Goal: Check status: Check status

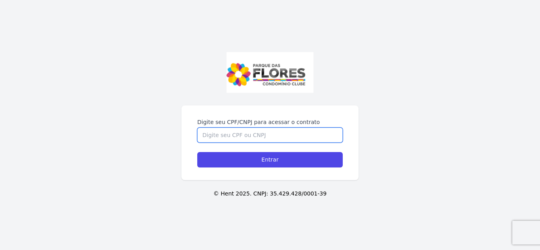
click at [245, 133] on input "Digite seu CPF/CNPJ para acessar o contrato" at bounding box center [270, 135] width 146 height 15
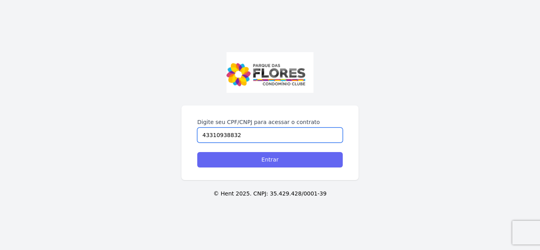
type input "43310938832"
click at [276, 163] on input "Entrar" at bounding box center [270, 159] width 146 height 15
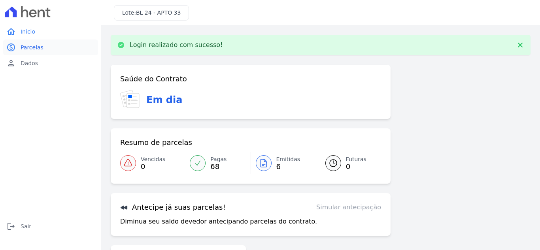
click at [32, 50] on span "Parcelas" at bounding box center [32, 47] width 23 height 8
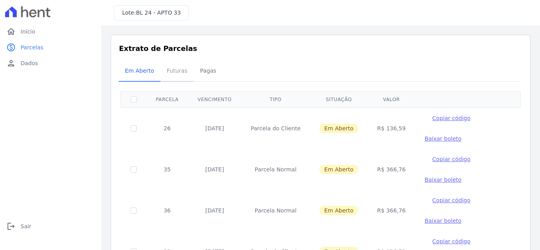
click at [175, 71] on span "Futuras" at bounding box center [177, 71] width 30 height 16
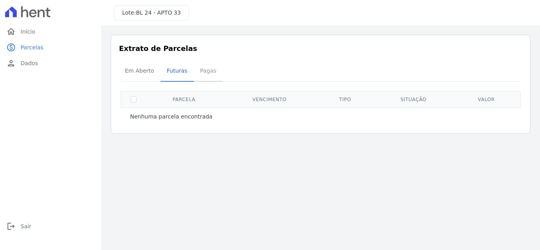
click at [204, 69] on span "Pagas" at bounding box center [208, 71] width 26 height 16
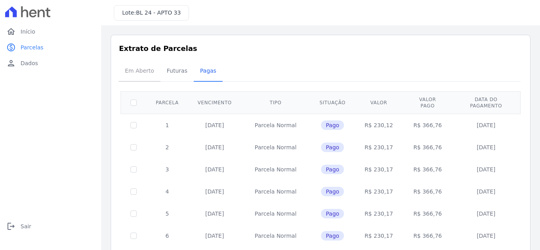
click at [138, 70] on span "Em Aberto" at bounding box center [139, 71] width 39 height 16
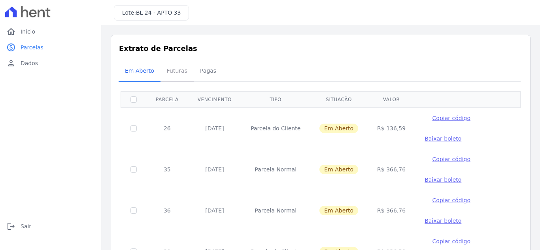
click at [175, 68] on span "Futuras" at bounding box center [177, 71] width 30 height 16
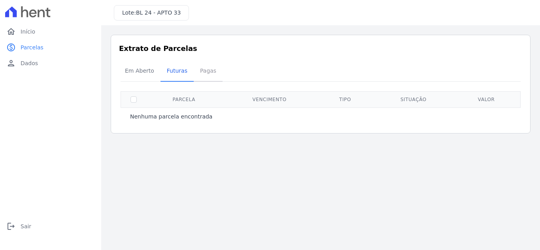
click at [202, 71] on span "Pagas" at bounding box center [208, 71] width 26 height 16
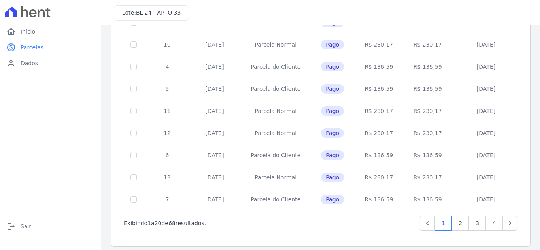
scroll to position [346, 0]
click at [506, 219] on icon "Next" at bounding box center [510, 223] width 8 height 8
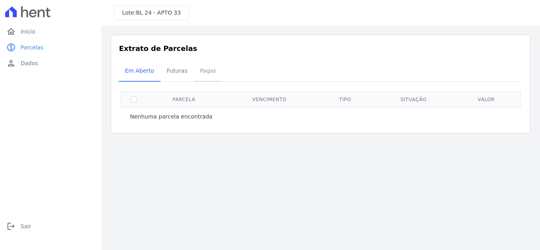
click at [201, 69] on span "Pagas" at bounding box center [208, 71] width 26 height 16
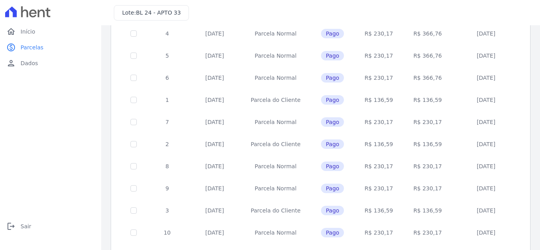
scroll to position [346, 0]
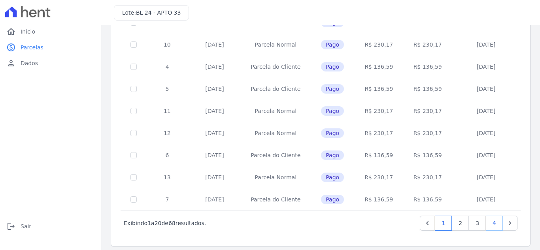
click at [490, 219] on link "4" at bounding box center [494, 223] width 17 height 15
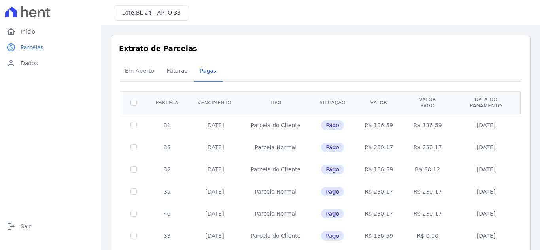
click at [170, 101] on th "Parcela" at bounding box center [167, 102] width 42 height 23
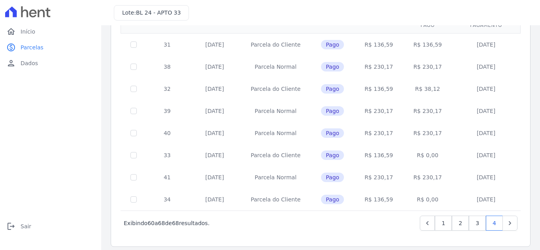
scroll to position [81, 0]
click at [23, 227] on span "Sair" at bounding box center [26, 227] width 11 height 8
